Goal: Information Seeking & Learning: Learn about a topic

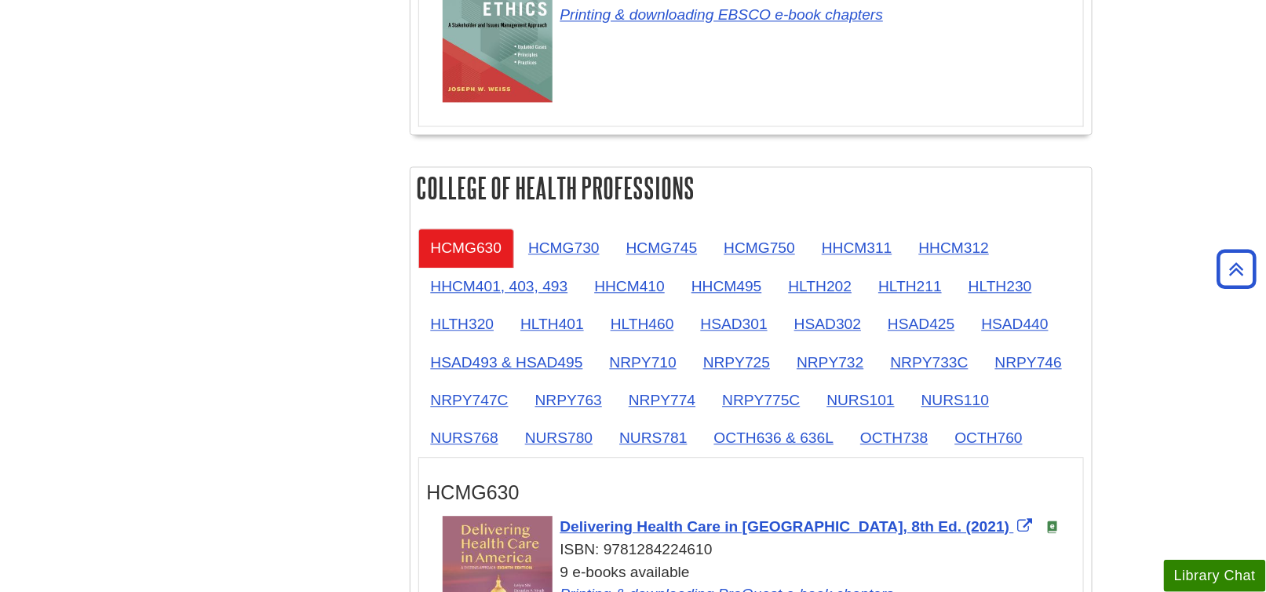
scroll to position [1334, 0]
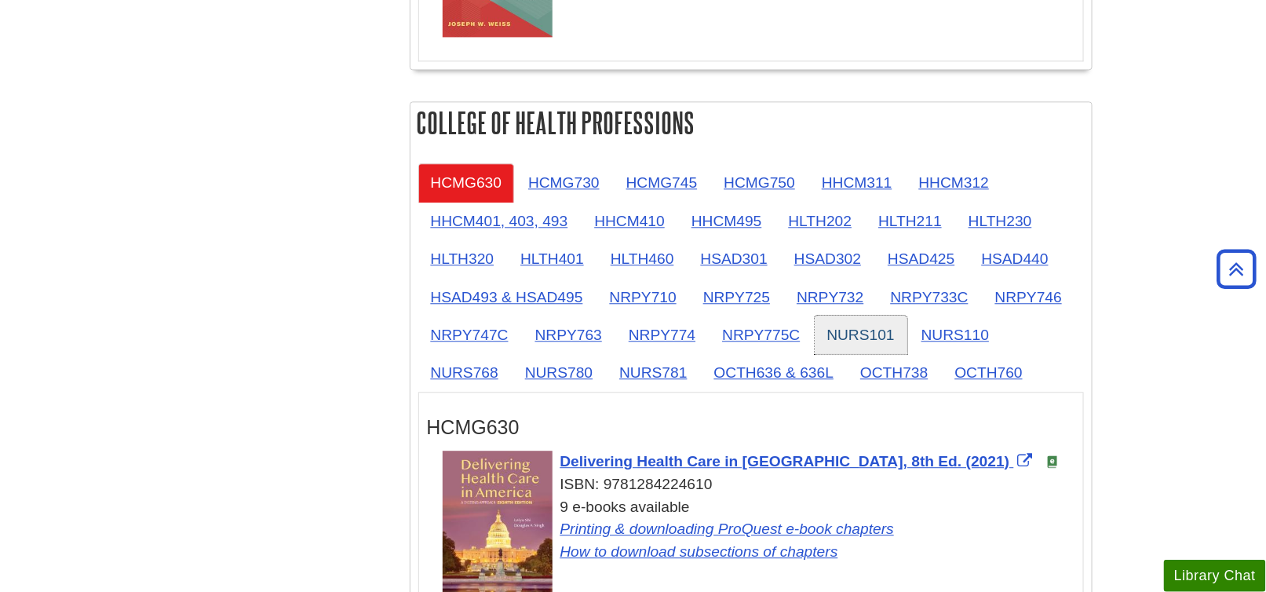
click at [869, 323] on link "NURS101" at bounding box center [861, 335] width 93 height 38
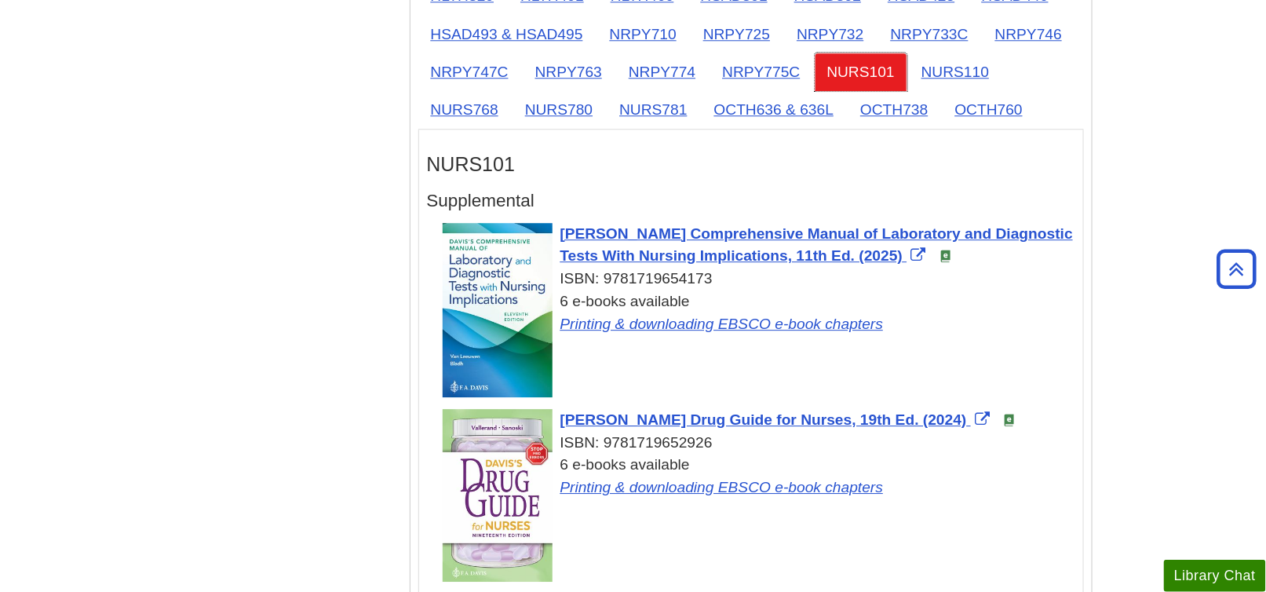
scroll to position [1570, 0]
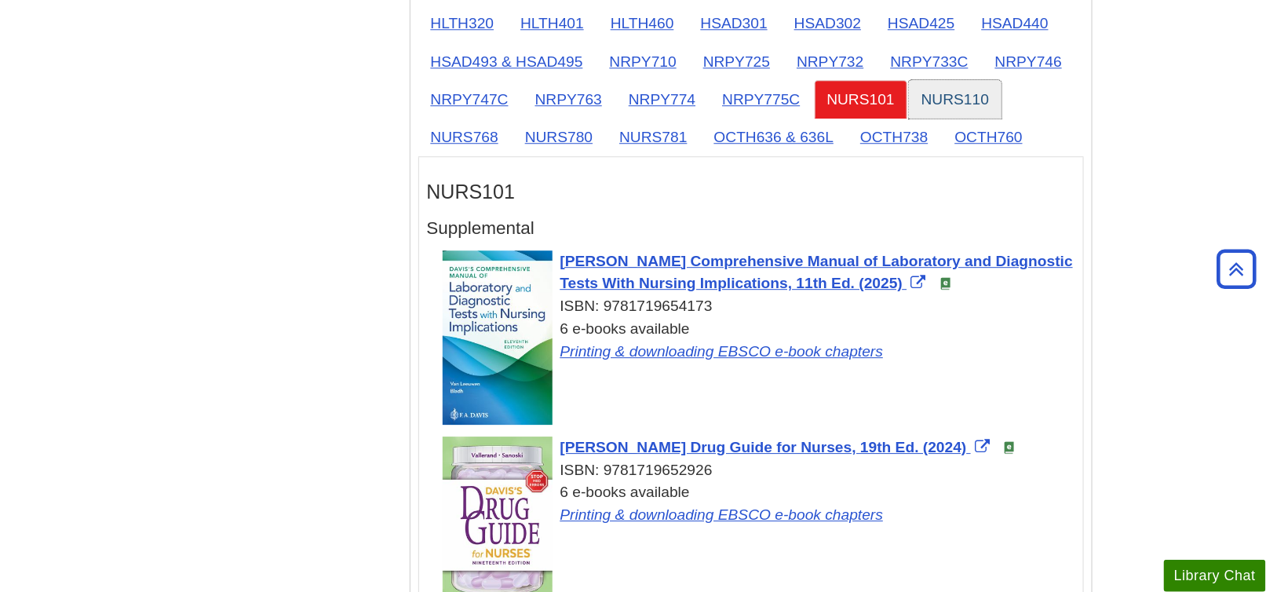
click at [964, 97] on link "NURS110" at bounding box center [955, 99] width 93 height 38
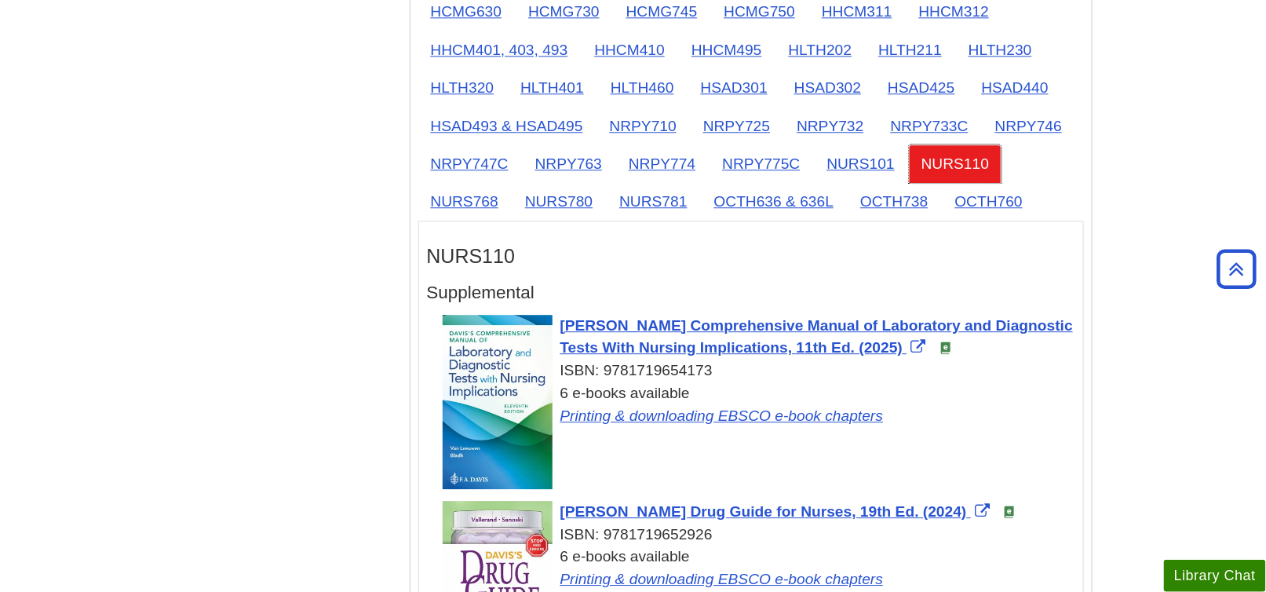
scroll to position [1491, 0]
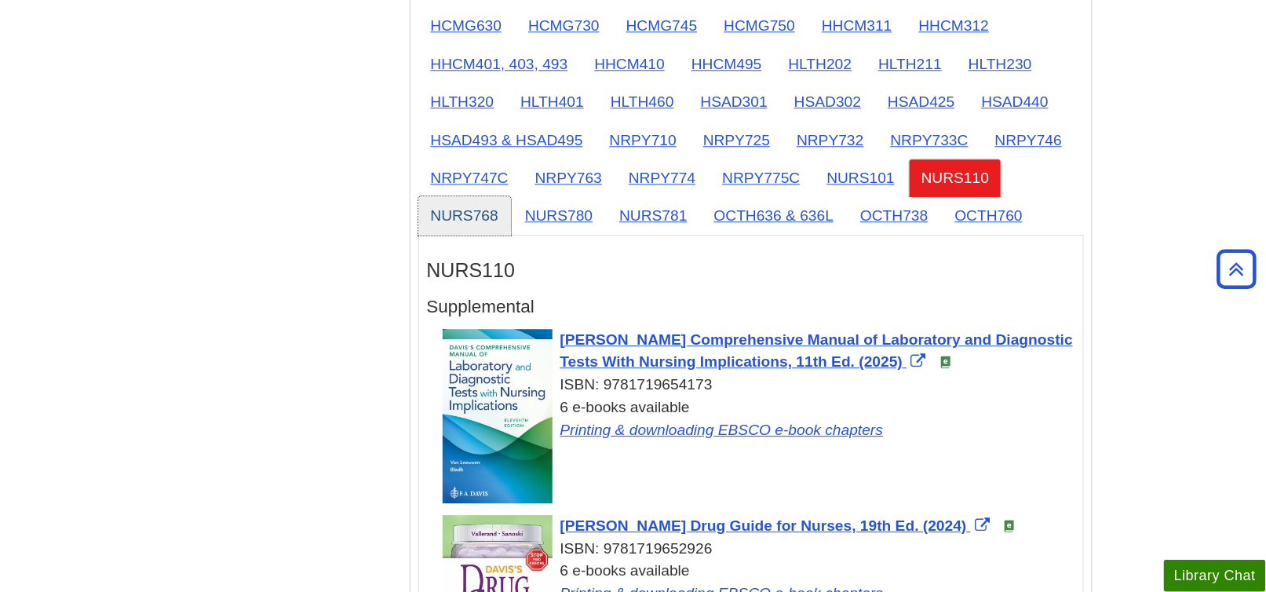
click at [483, 214] on link "NURS768" at bounding box center [464, 215] width 93 height 38
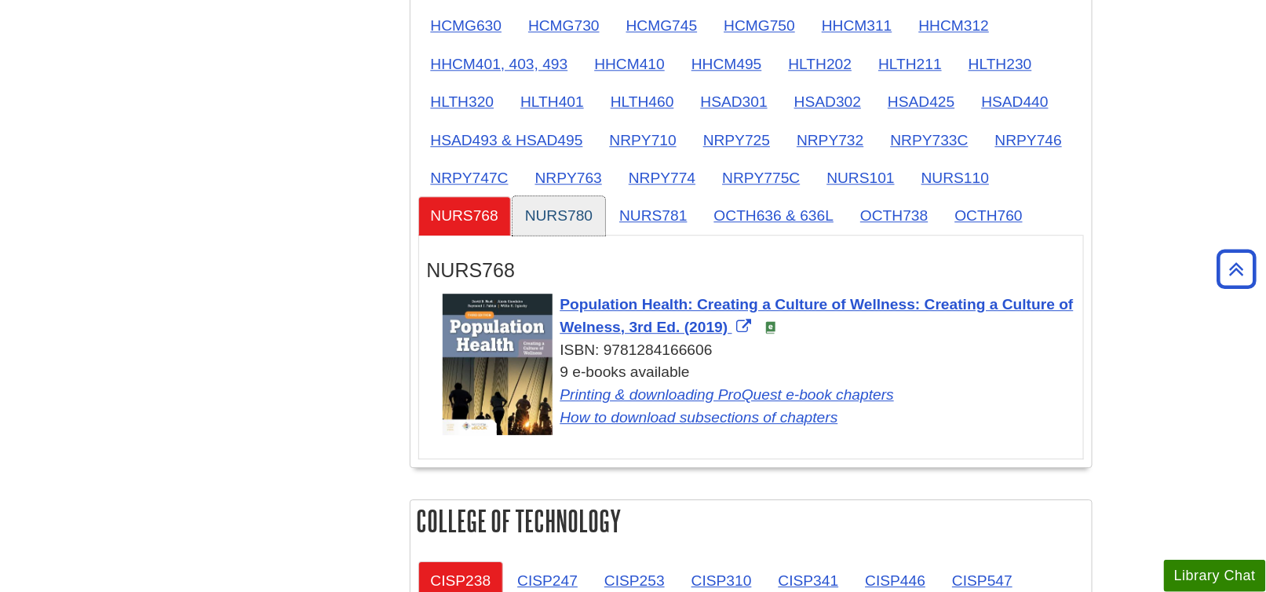
click at [563, 203] on link "NURS780" at bounding box center [559, 215] width 93 height 38
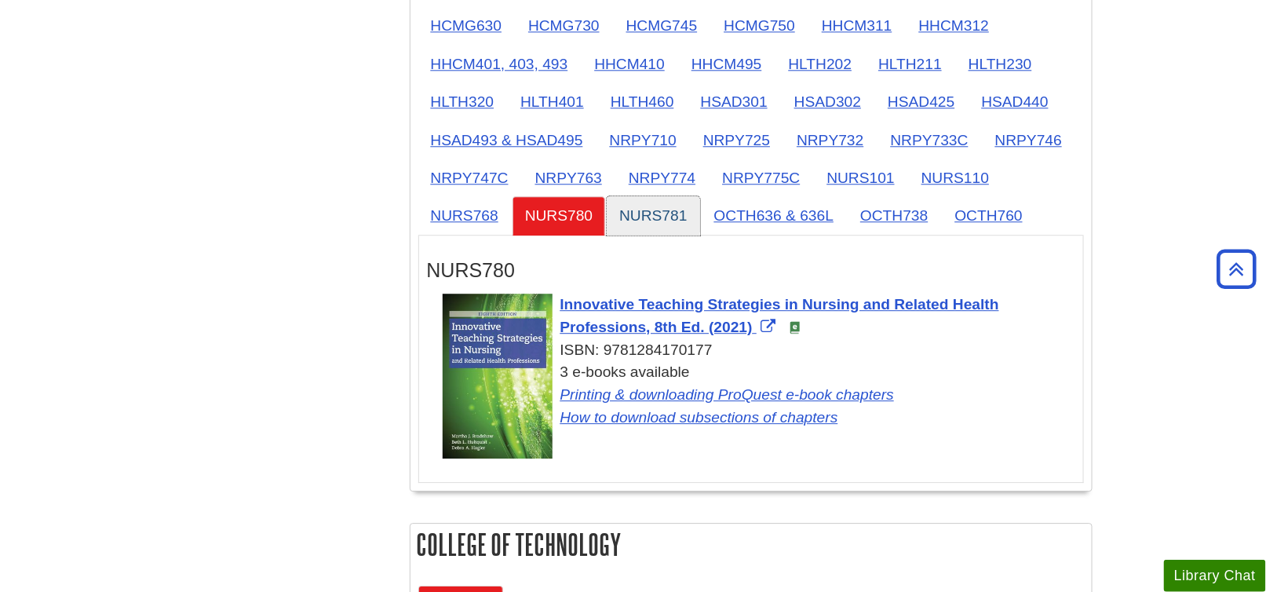
click at [635, 213] on link "NURS781" at bounding box center [653, 215] width 93 height 38
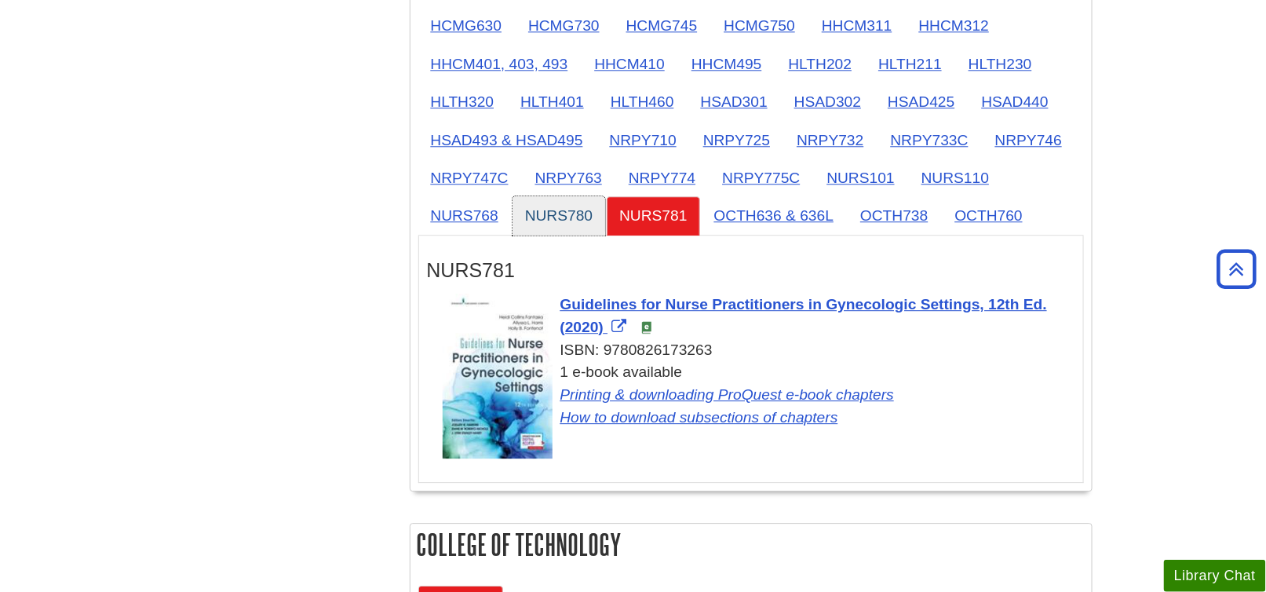
click at [534, 214] on link "NURS780" at bounding box center [559, 215] width 93 height 38
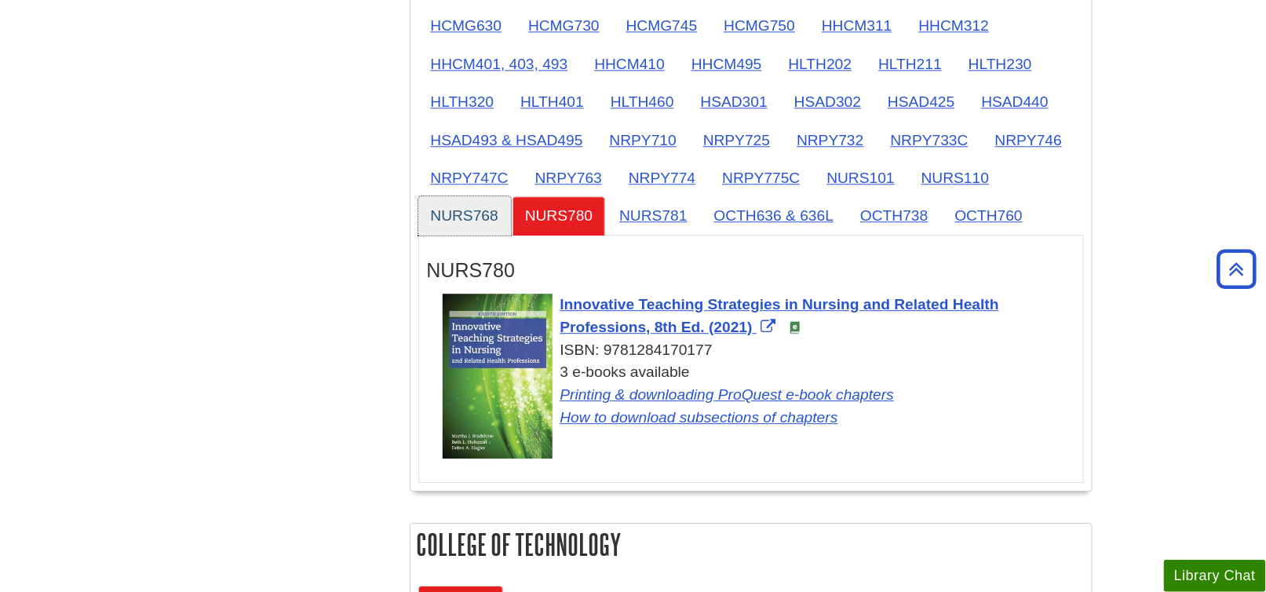
click at [480, 206] on link "NURS768" at bounding box center [464, 215] width 93 height 38
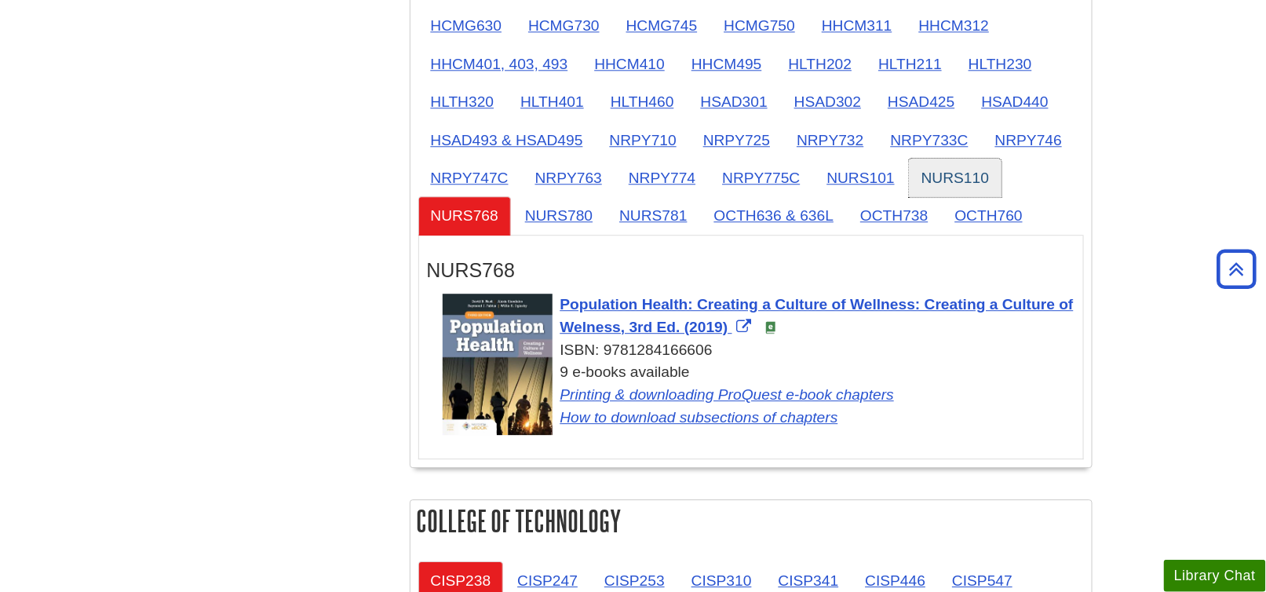
click at [958, 184] on link "NURS110" at bounding box center [955, 178] width 93 height 38
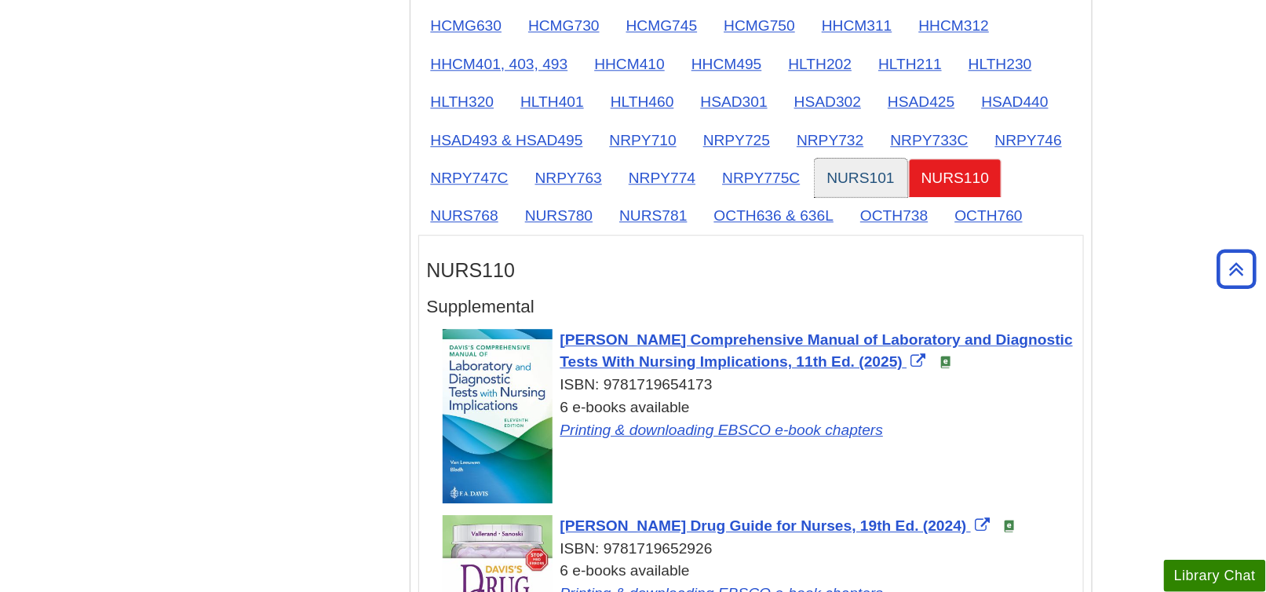
click at [876, 177] on link "NURS101" at bounding box center [861, 178] width 93 height 38
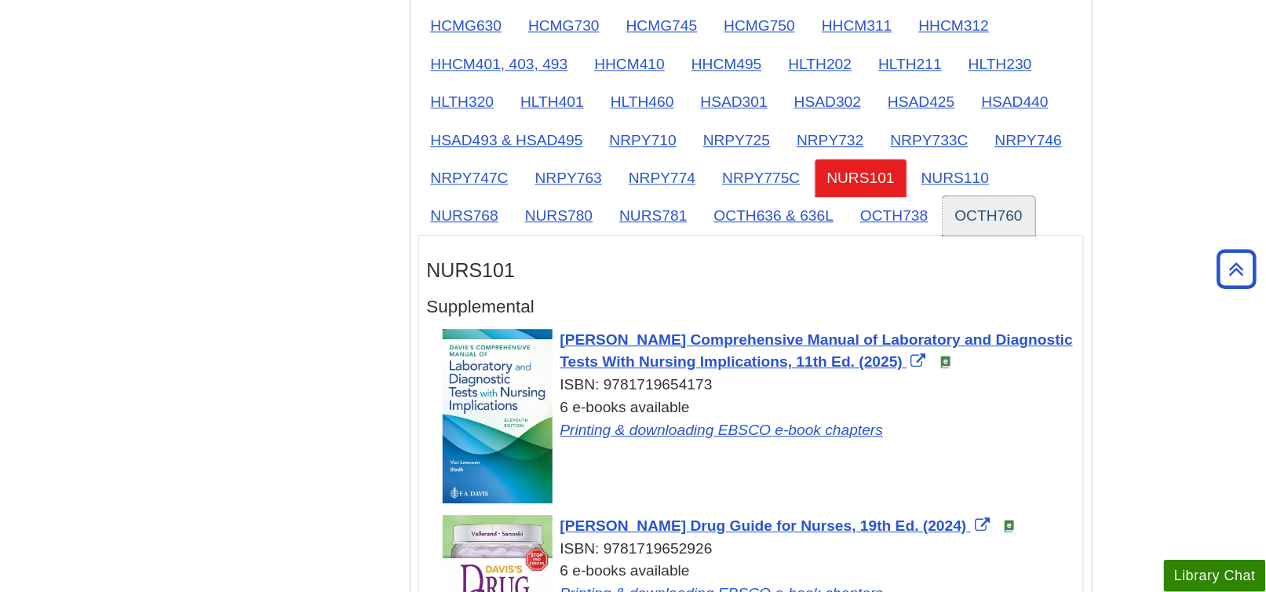
click at [968, 206] on link "OCTH760" at bounding box center [989, 215] width 93 height 38
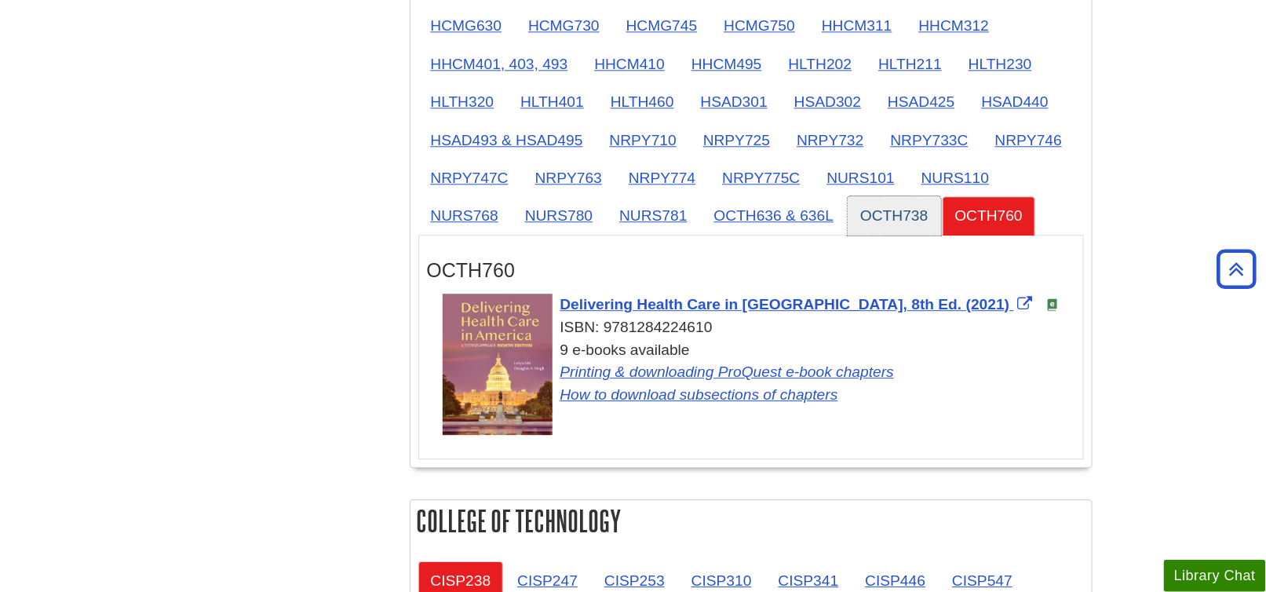
click at [911, 209] on link "OCTH738" at bounding box center [894, 215] width 93 height 38
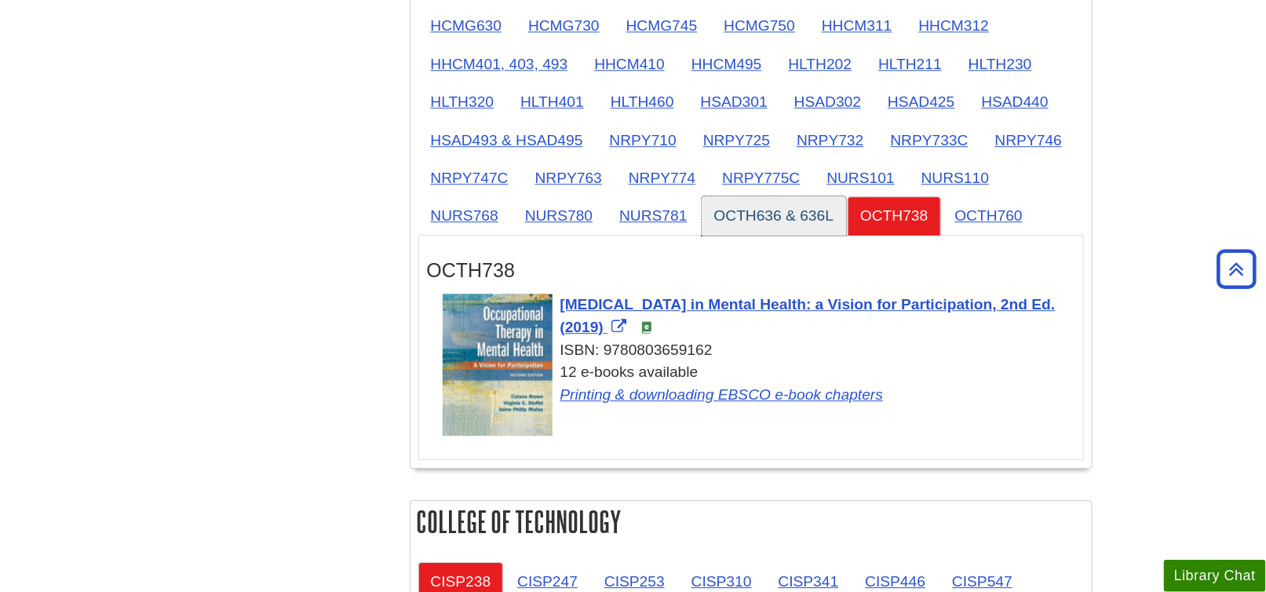
click at [814, 218] on link "OCTH636 & 636L" at bounding box center [774, 215] width 145 height 38
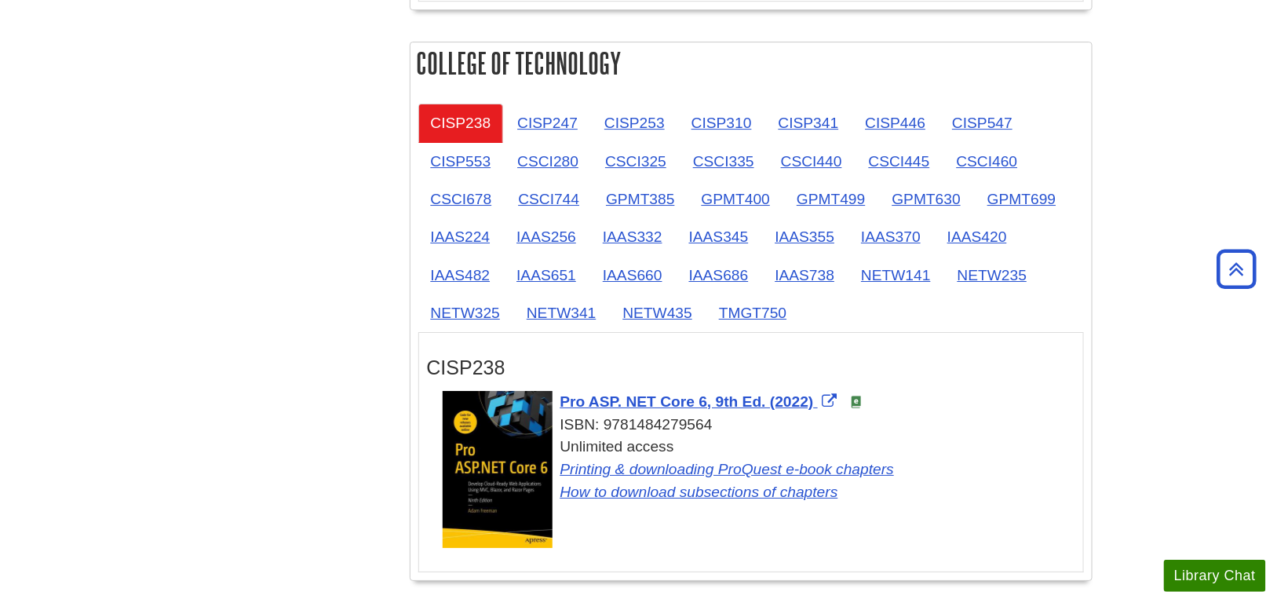
scroll to position [1962, 0]
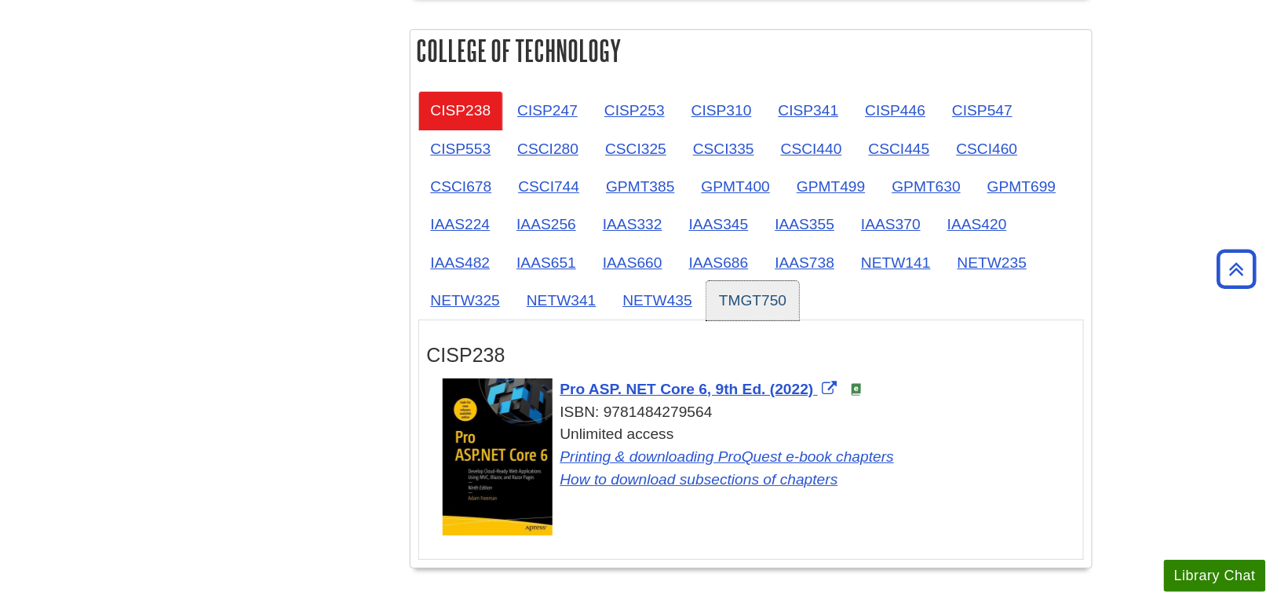
click at [745, 293] on link "TMGT750" at bounding box center [752, 300] width 93 height 38
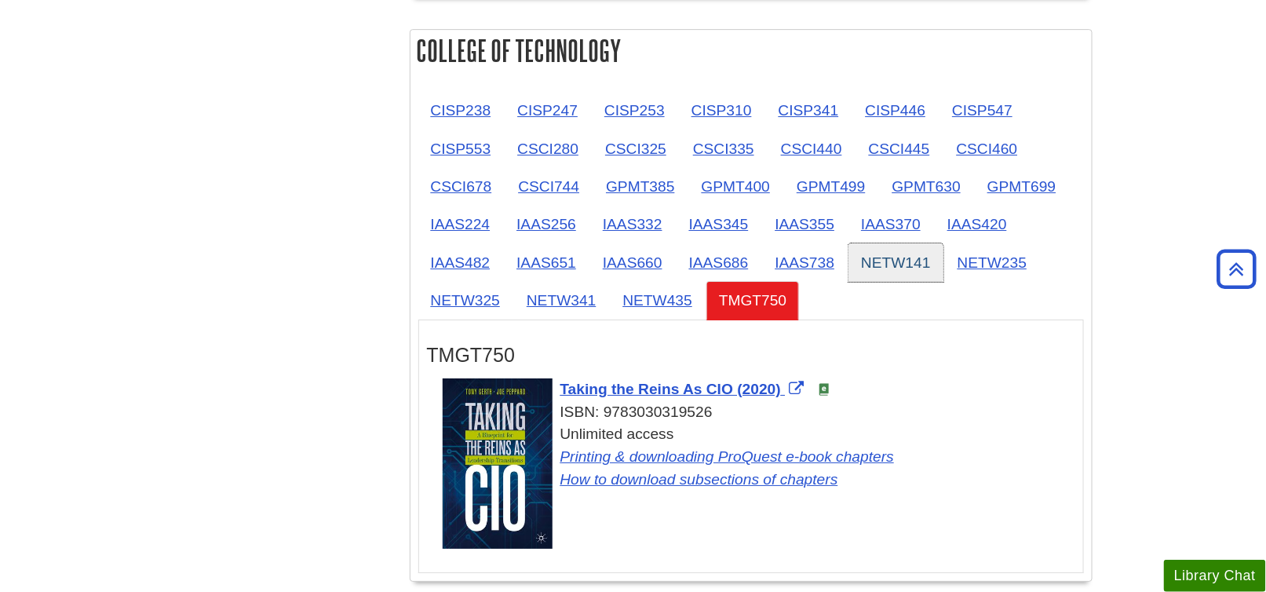
click at [876, 260] on link "NETW141" at bounding box center [895, 262] width 95 height 38
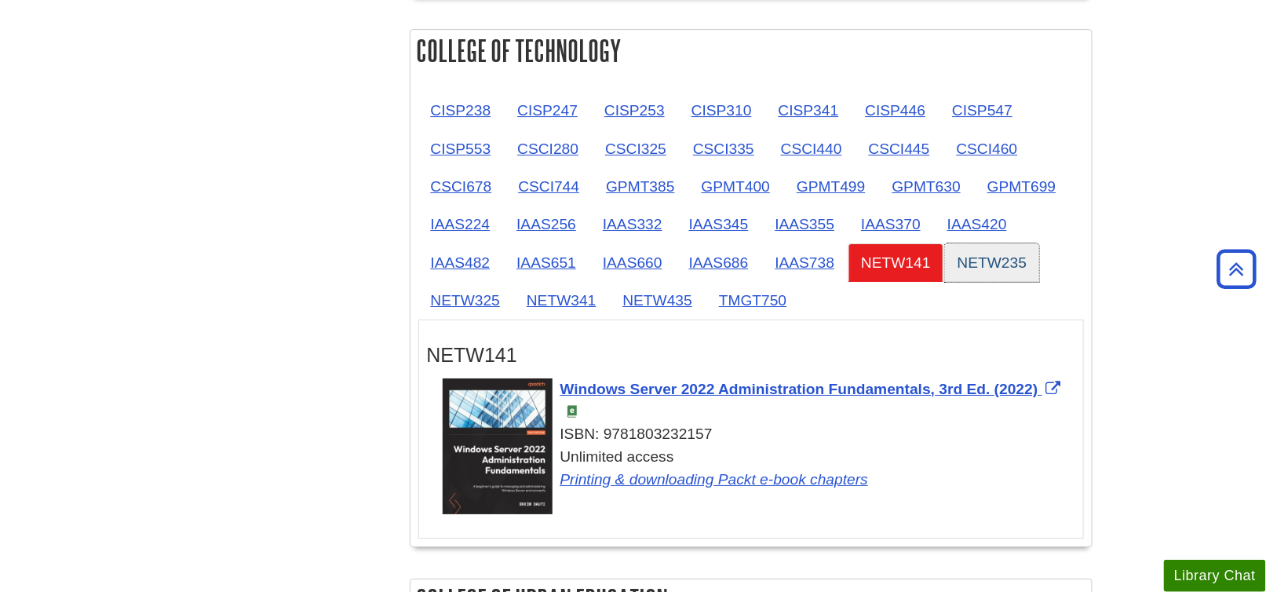
click at [990, 248] on link "NETW235" at bounding box center [992, 262] width 95 height 38
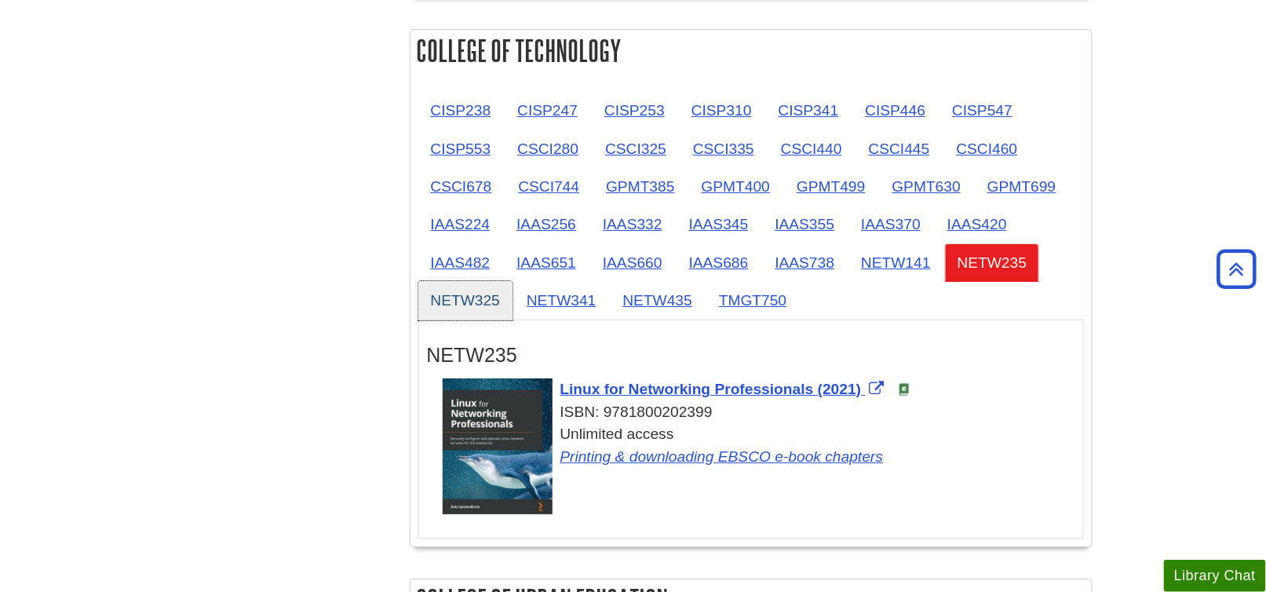
click at [463, 297] on link "NETW325" at bounding box center [465, 300] width 95 height 38
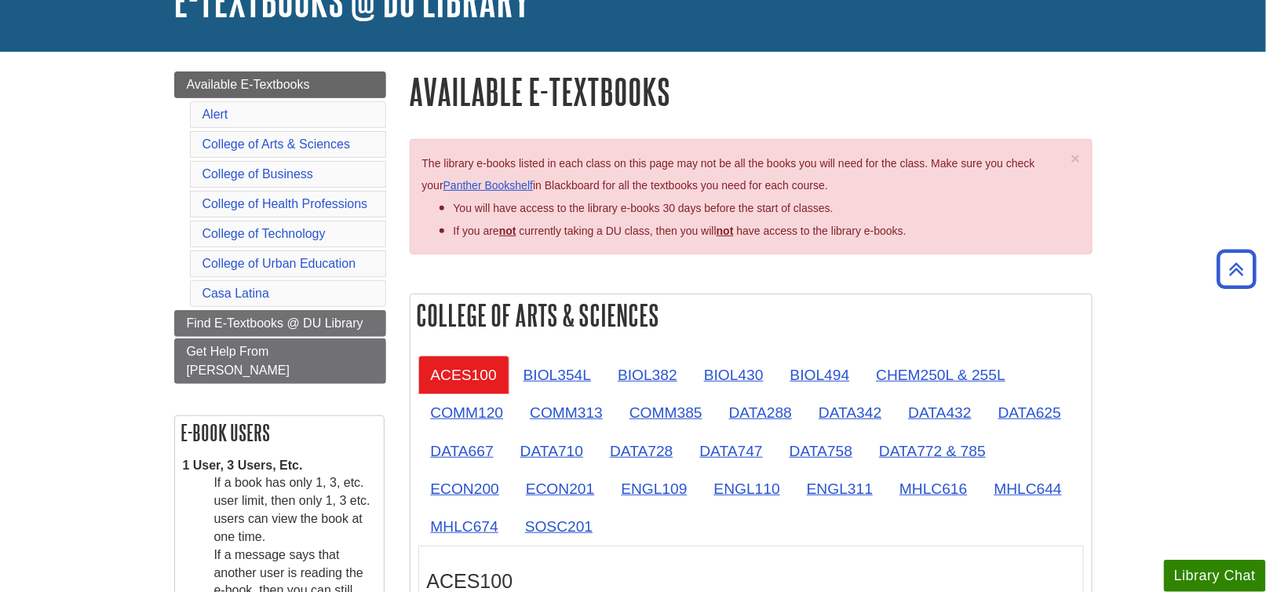
scroll to position [78, 0]
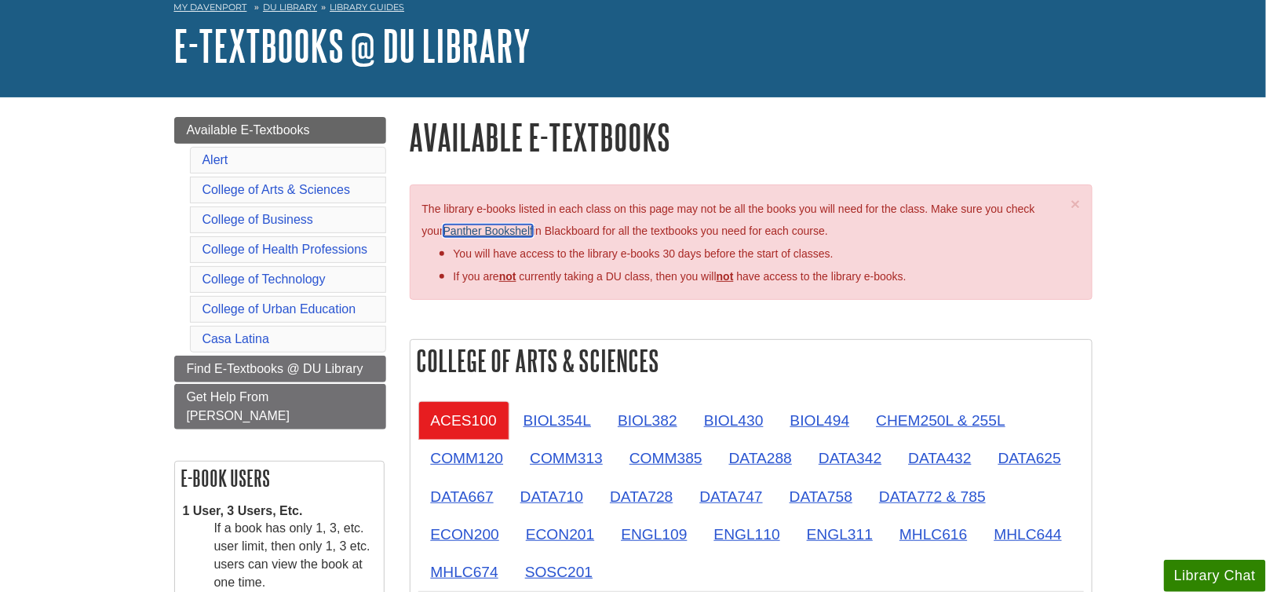
click at [493, 232] on link "Panther Bookshelf" at bounding box center [487, 230] width 89 height 13
